Goal: Transaction & Acquisition: Purchase product/service

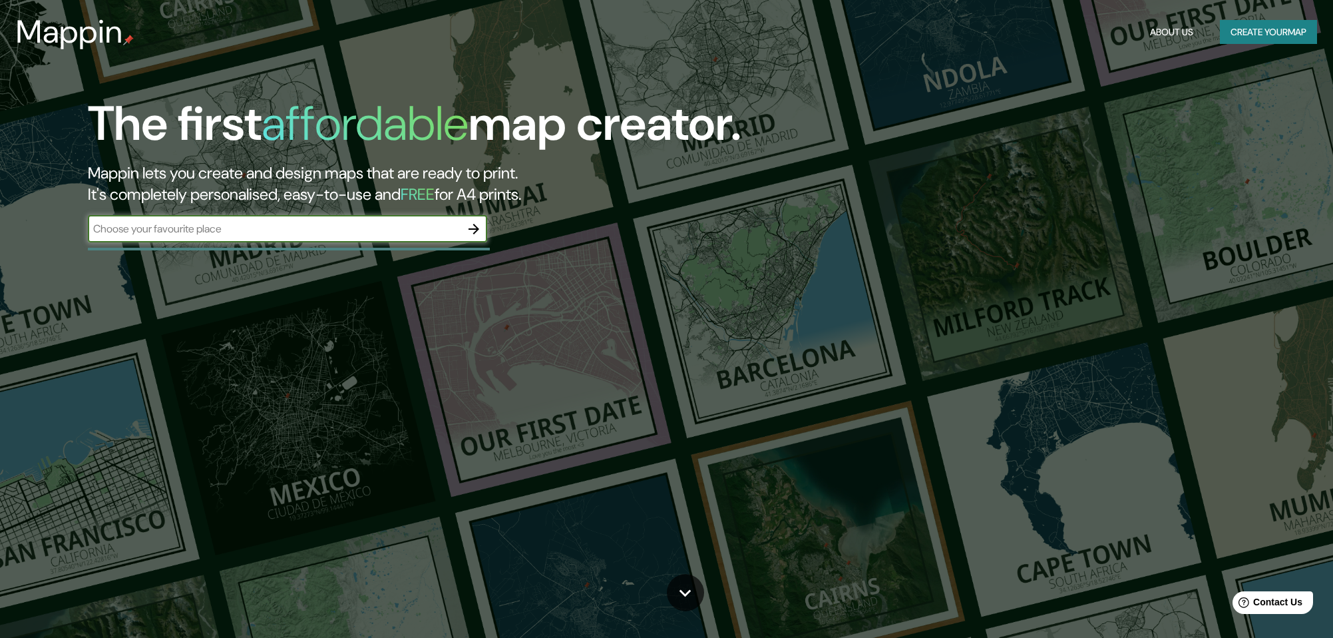
click at [385, 226] on input "text" at bounding box center [274, 228] width 373 height 15
type input "cd juarez"
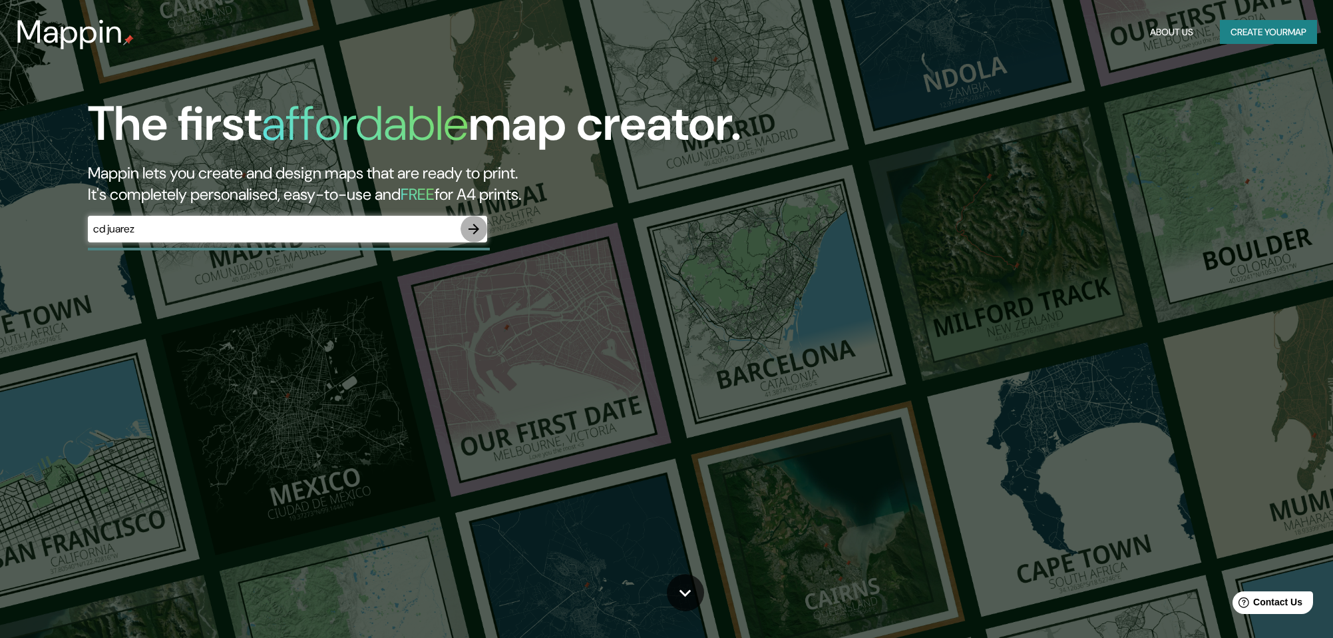
click at [477, 230] on icon "button" at bounding box center [474, 229] width 11 height 11
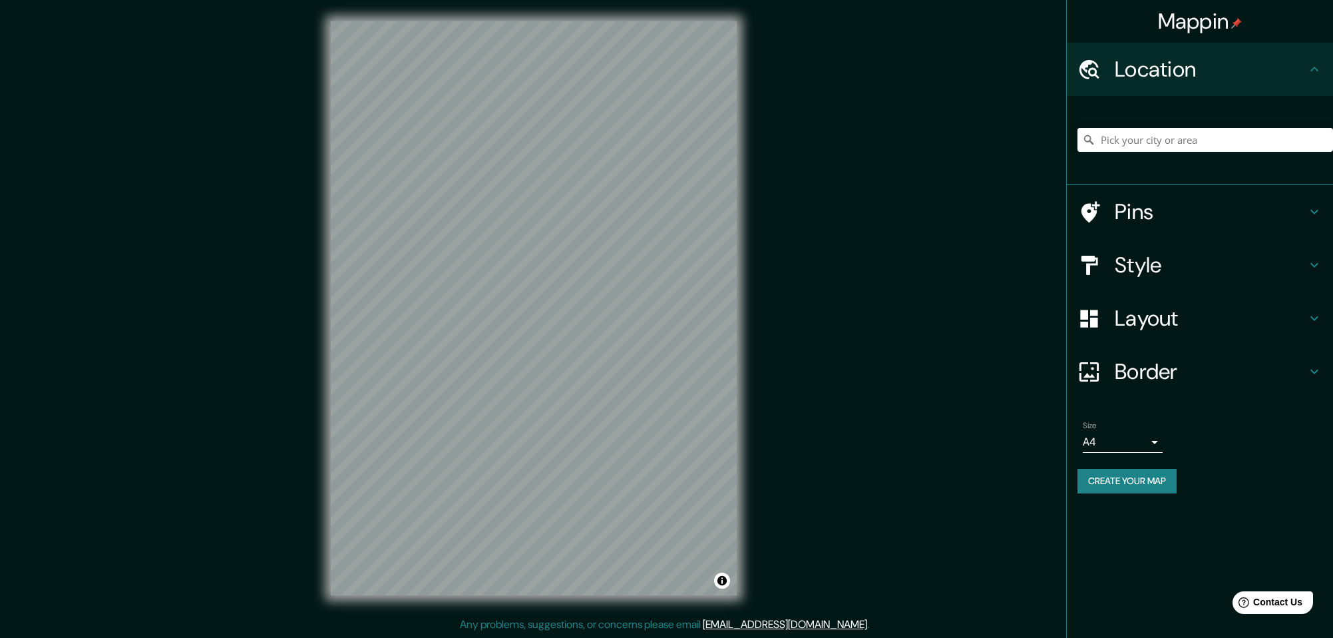
click at [1155, 371] on h4 "Border" at bounding box center [1211, 371] width 192 height 27
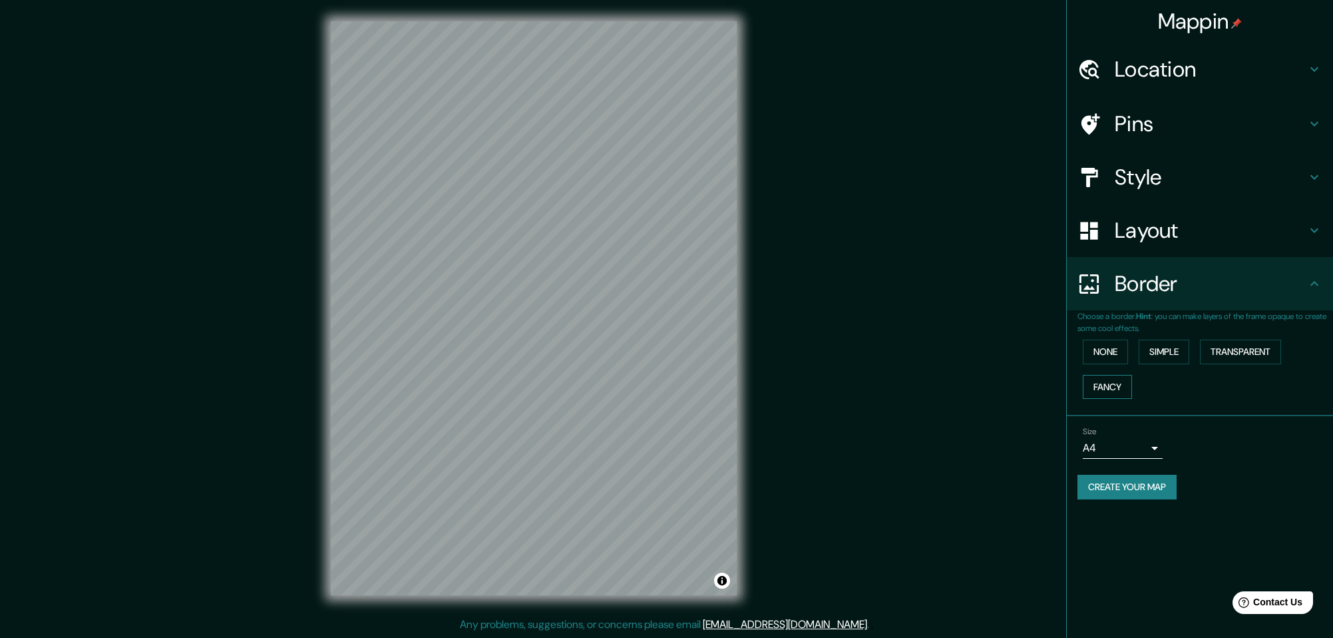
click at [1107, 381] on button "Fancy" at bounding box center [1107, 387] width 49 height 25
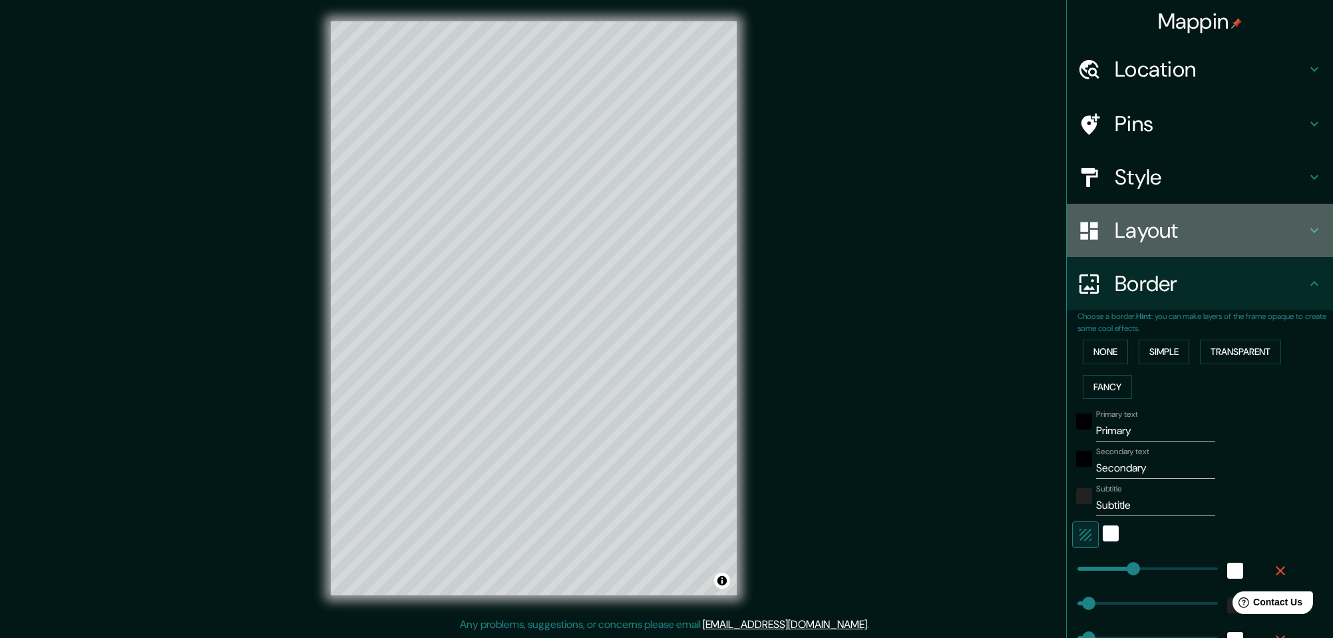
click at [1174, 227] on h4 "Layout" at bounding box center [1211, 230] width 192 height 27
type input "49"
type input "24"
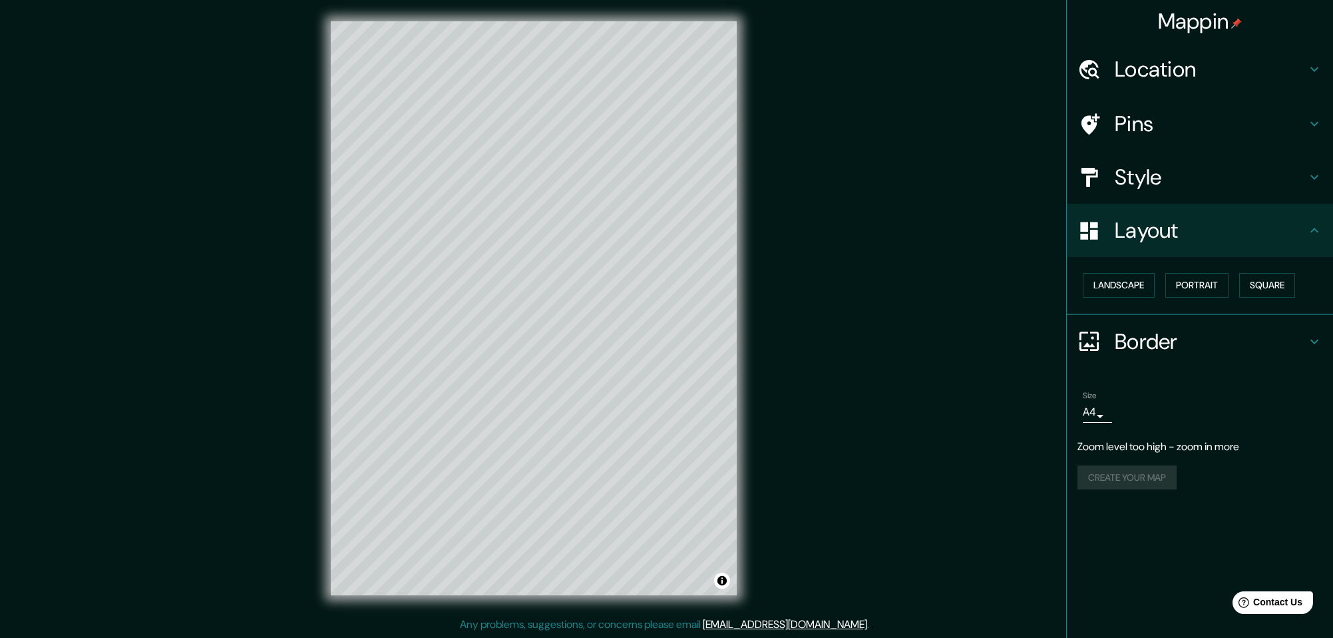
click at [1140, 71] on h4 "Location" at bounding box center [1211, 69] width 192 height 27
type input "49"
type input "24"
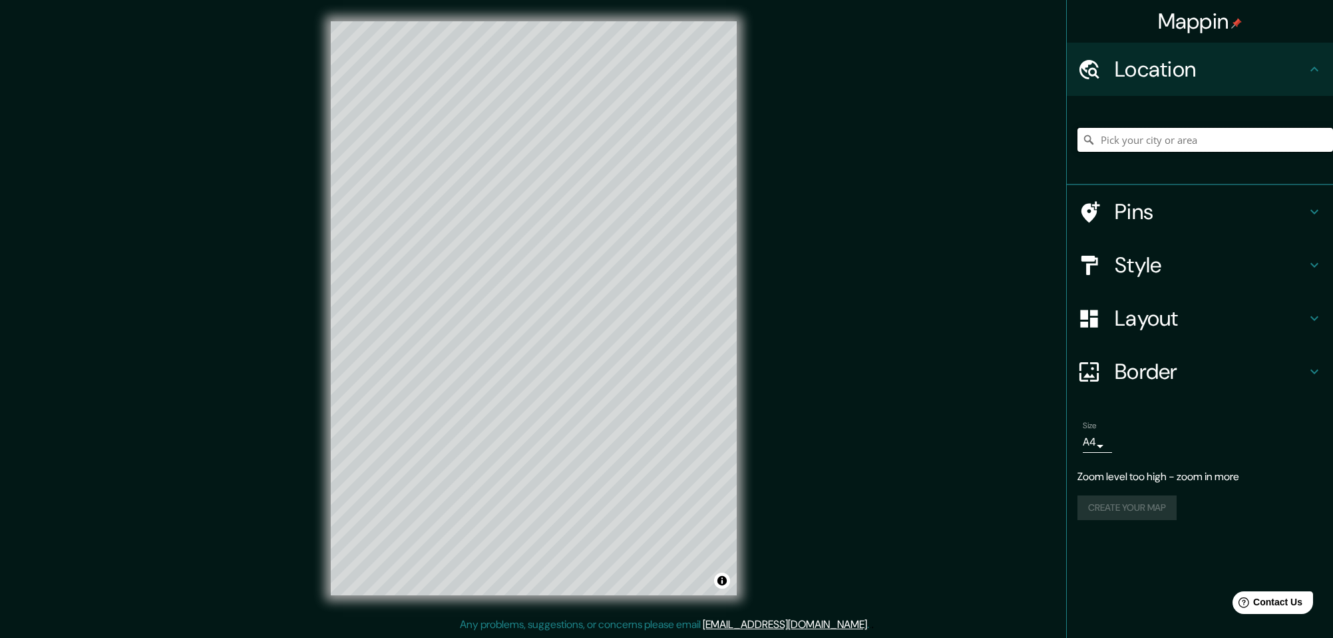
click at [1124, 140] on input "Pick your city or area" at bounding box center [1206, 140] width 256 height 24
click at [1124, 140] on input "[GEOGRAPHIC_DATA], [GEOGRAPHIC_DATA]" at bounding box center [1206, 140] width 256 height 24
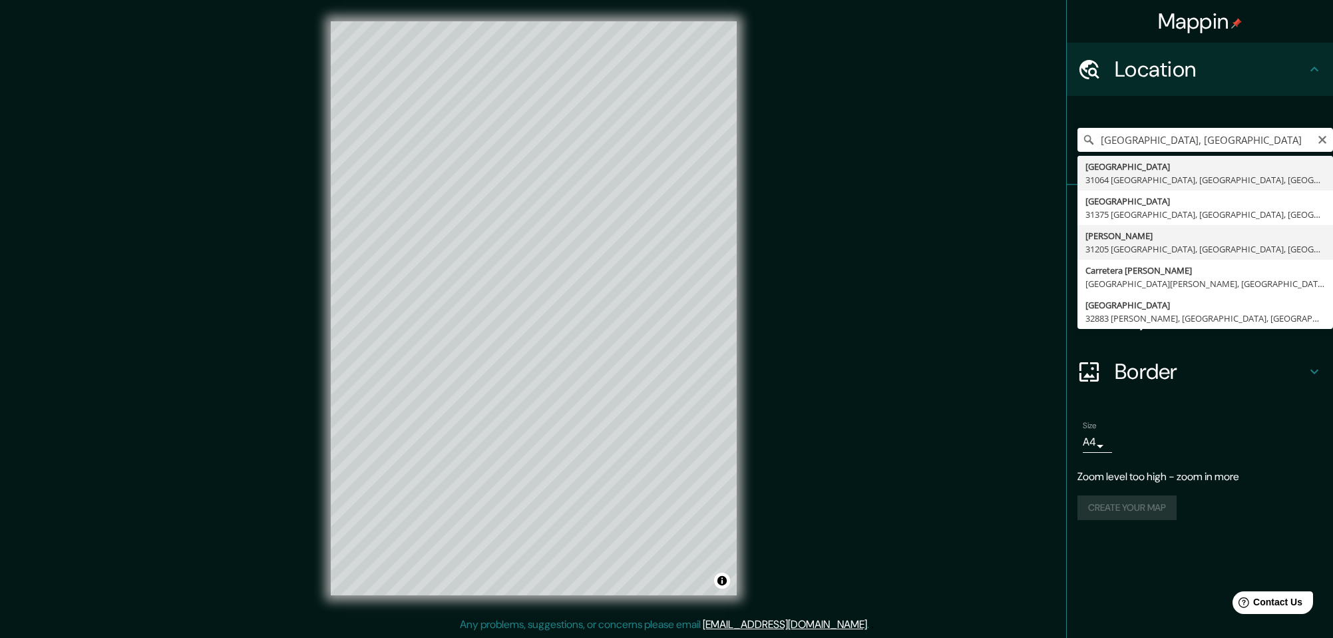
type input "[PERSON_NAME][GEOGRAPHIC_DATA], [GEOGRAPHIC_DATA], [GEOGRAPHIC_DATA]"
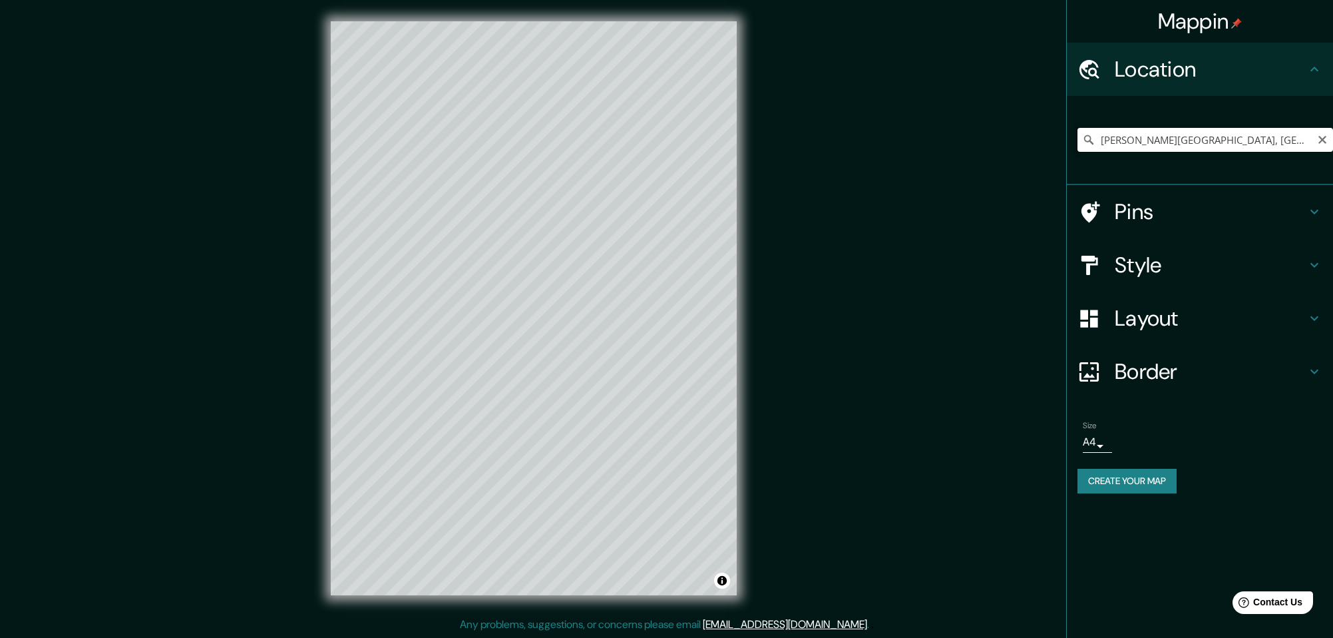
click at [1328, 139] on input "[PERSON_NAME][GEOGRAPHIC_DATA], [GEOGRAPHIC_DATA], [GEOGRAPHIC_DATA]" at bounding box center [1206, 140] width 256 height 24
click at [1320, 138] on icon "Clear" at bounding box center [1323, 140] width 8 height 8
type input "[GEOGRAPHIC_DATA], [US_STATE], [GEOGRAPHIC_DATA]"
